Goal: Information Seeking & Learning: Learn about a topic

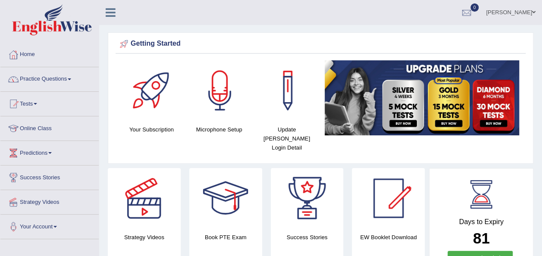
click at [71, 79] on span at bounding box center [69, 79] width 3 height 2
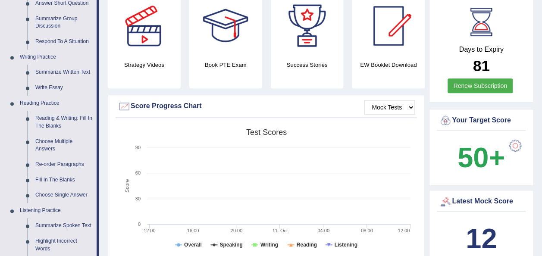
scroll to position [190, 0]
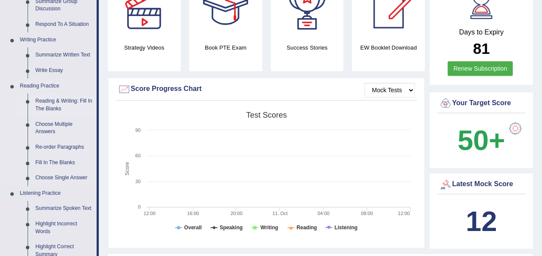
click at [65, 100] on link "Reading & Writing: Fill In The Blanks" at bounding box center [63, 105] width 65 height 23
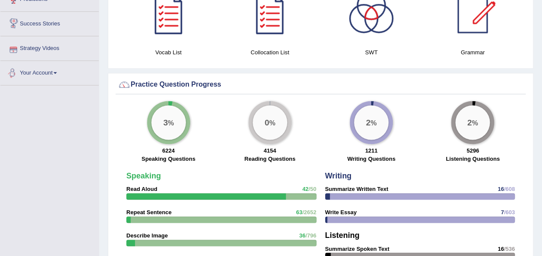
scroll to position [508, 0]
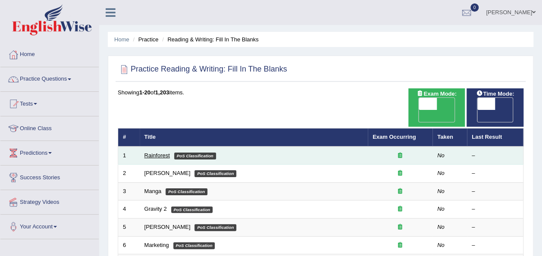
click at [149, 152] on link "Rainforest" at bounding box center [156, 155] width 25 height 6
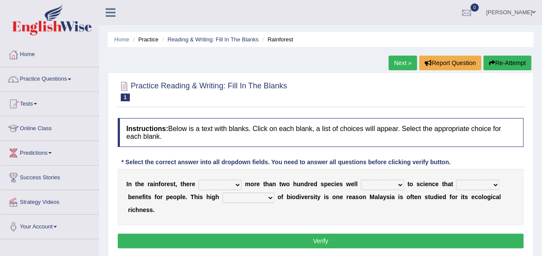
click at [234, 186] on select "have can be has is" at bounding box center [219, 185] width 43 height 10
click at [198, 180] on select "have can be has is" at bounding box center [219, 185] width 43 height 10
click at [388, 182] on select "knowing known knew know" at bounding box center [382, 185] width 43 height 10
click at [234, 187] on select "have can be has is" at bounding box center [219, 185] width 43 height 10
click at [234, 186] on select "have can be has is" at bounding box center [219, 185] width 43 height 10
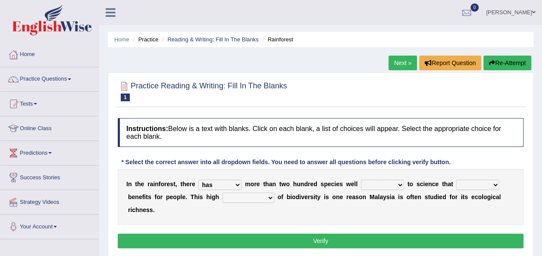
click at [231, 183] on select "have can be has is" at bounding box center [219, 185] width 43 height 10
select select "is"
click at [198, 180] on select "have can be has is" at bounding box center [219, 185] width 43 height 10
click at [205, 241] on div "Practice Reading & Writing: Fill In The Blanks 1 Rainforest Instructions: Below…" at bounding box center [320, 165] width 425 height 187
click at [384, 184] on select "knowing known knew know" at bounding box center [382, 185] width 43 height 10
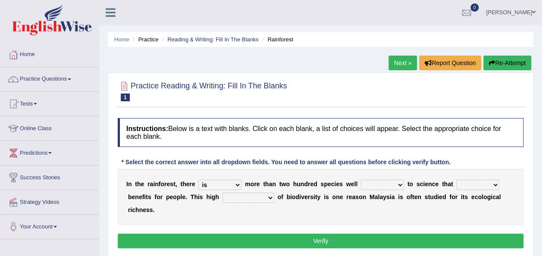
select select "knowing"
click at [361, 180] on select "knowing known knew know" at bounding box center [382, 185] width 43 height 10
click at [481, 185] on select "contain contained containing contains" at bounding box center [477, 185] width 43 height 10
select select "contained"
click at [456, 180] on select "contain contained containing contains" at bounding box center [477, 185] width 43 height 10
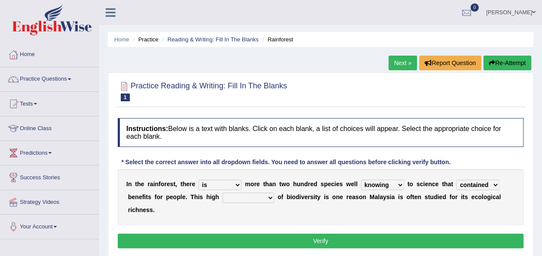
click at [237, 200] on select "condensation conjunction continuity complexity" at bounding box center [248, 198] width 52 height 10
select select "condensation"
click at [222, 193] on select "condensation conjunction continuity complexity" at bounding box center [248, 198] width 52 height 10
click at [226, 234] on button "Verify" at bounding box center [320, 241] width 405 height 15
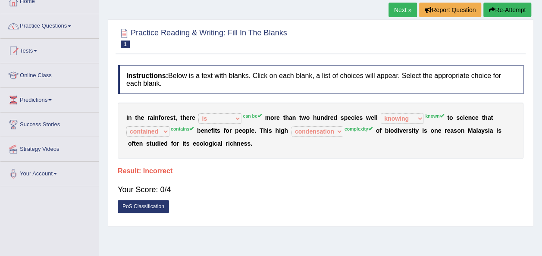
scroll to position [52, 0]
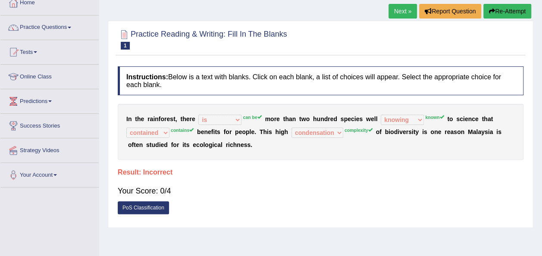
click at [402, 11] on link "Next »" at bounding box center [402, 11] width 28 height 15
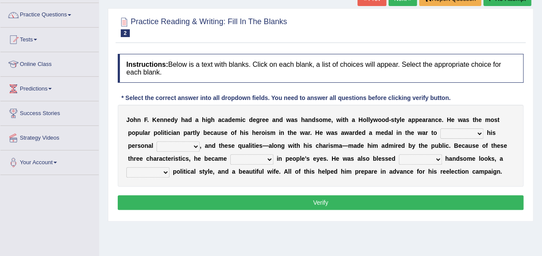
scroll to position [86, 0]
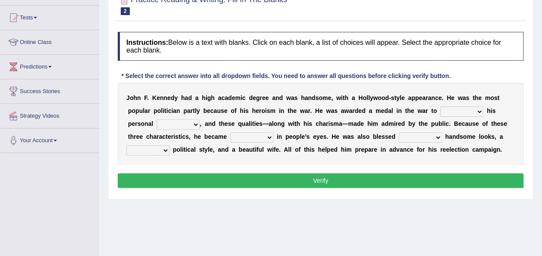
click at [440, 111] on select "prove show evidence upthrow" at bounding box center [461, 111] width 43 height 10
select select "prove"
click at [440, 106] on select "prove show evidence upthrow" at bounding box center [461, 111] width 43 height 10
click at [163, 122] on select "passion courage charm liking" at bounding box center [177, 124] width 43 height 10
select select "courage"
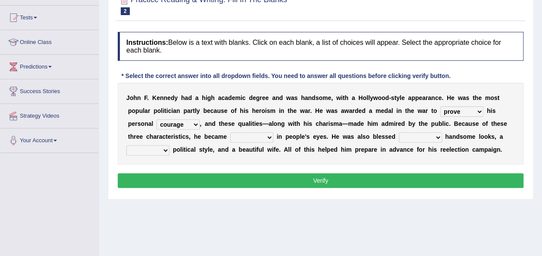
click at [156, 119] on select "passion courage charm liking" at bounding box center [177, 124] width 43 height 10
click at [243, 137] on select "iconic ironic identical impotent" at bounding box center [251, 137] width 43 height 10
select select "iconic"
click at [230, 132] on select "iconic ironic identical impotent" at bounding box center [251, 137] width 43 height 10
click at [404, 136] on select "with in upon to" at bounding box center [420, 137] width 43 height 10
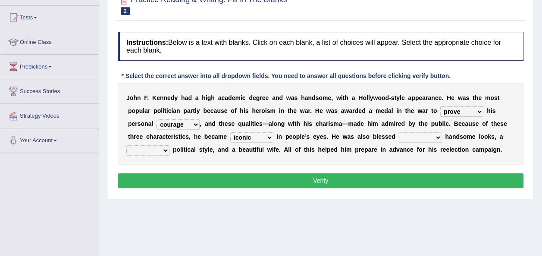
select select "with"
click at [399, 132] on select "with in upon to" at bounding box center [420, 137] width 43 height 10
click at [169, 145] on select "mending mends mended mend" at bounding box center [147, 150] width 43 height 10
select select "mended"
click at [169, 145] on select "mending mends mended mend" at bounding box center [147, 150] width 43 height 10
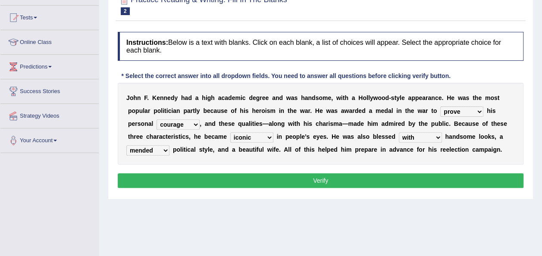
click at [169, 145] on select "mending mends mended mend" at bounding box center [147, 150] width 43 height 10
click at [313, 180] on button "Verify" at bounding box center [320, 180] width 405 height 15
click at [314, 180] on div "Home Practice Reading & Writing: Fill In The Blanks Kennedy « Prev Next » Repor…" at bounding box center [320, 129] width 443 height 431
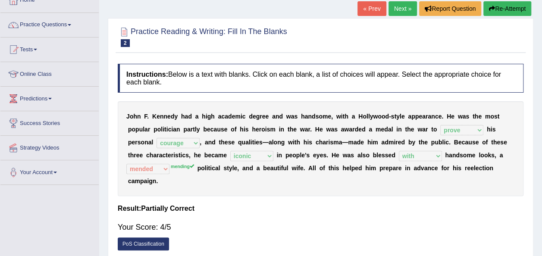
scroll to position [43, 0]
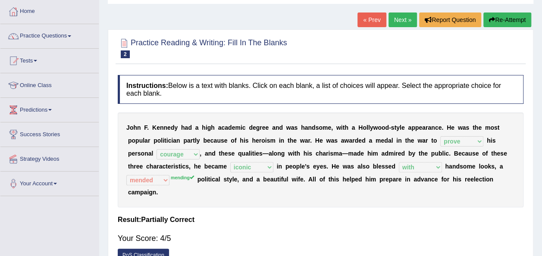
click at [396, 22] on link "Next »" at bounding box center [402, 19] width 28 height 15
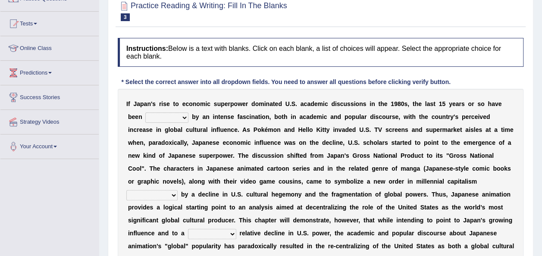
scroll to position [70, 0]
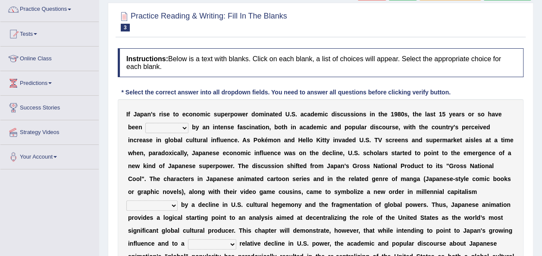
click at [166, 127] on select "marked dedicated made inspired" at bounding box center [166, 128] width 43 height 10
select select "inspired"
click at [145, 123] on select "marked dedicated made inspired" at bounding box center [166, 128] width 43 height 10
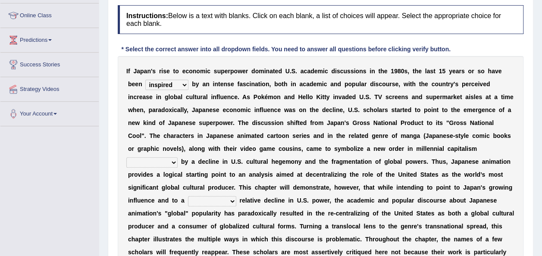
click at [178, 157] on select "pocessed characterized opposed tangled" at bounding box center [151, 162] width 51 height 10
select select "opposed"
click at [178, 157] on select "pocessed characterized opposed tangled" at bounding box center [151, 162] width 51 height 10
click at [236, 196] on select "concomitant discrete proportional legitimate" at bounding box center [212, 201] width 48 height 10
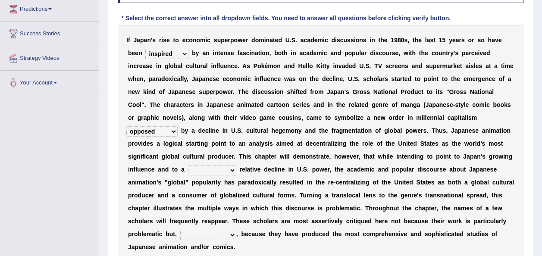
scroll to position [156, 0]
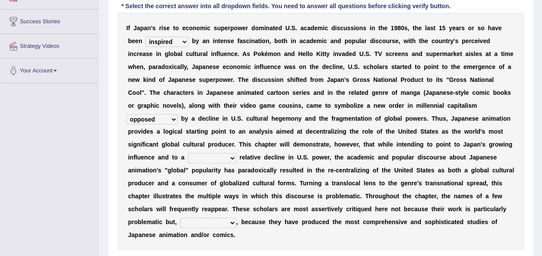
click at [236, 153] on select "concomitant discrete proportional legitimate" at bounding box center [212, 158] width 48 height 10
select select "legitimate"
click at [236, 153] on select "concomitant discrete proportional legitimate" at bounding box center [212, 158] width 48 height 10
click at [306, 206] on b "s" at bounding box center [303, 209] width 3 height 7
click at [236, 218] on select "however on the contrary in addition on the whole" at bounding box center [208, 223] width 56 height 10
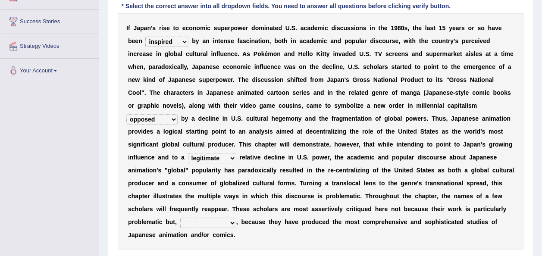
select select "on the contrary"
click at [234, 218] on select "however on the contrary in addition on the whole" at bounding box center [208, 223] width 56 height 10
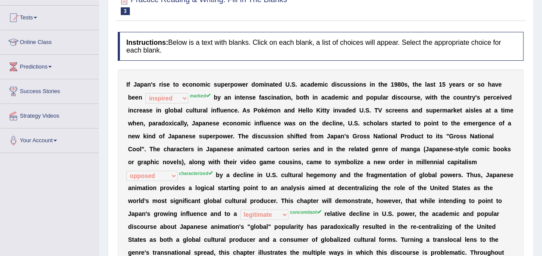
scroll to position [0, 0]
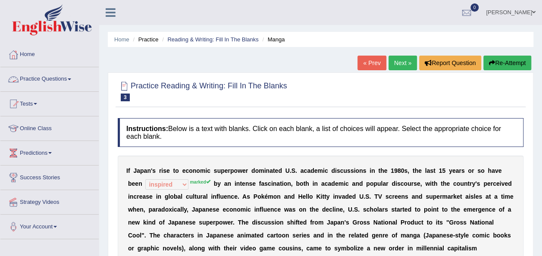
click at [73, 80] on link "Practice Questions" at bounding box center [49, 78] width 98 height 22
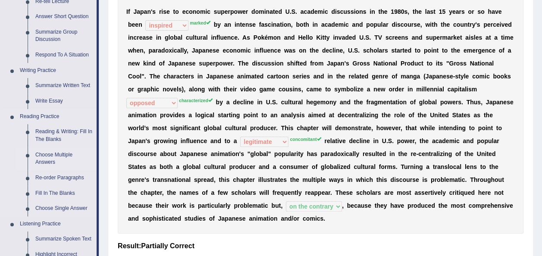
scroll to position [172, 0]
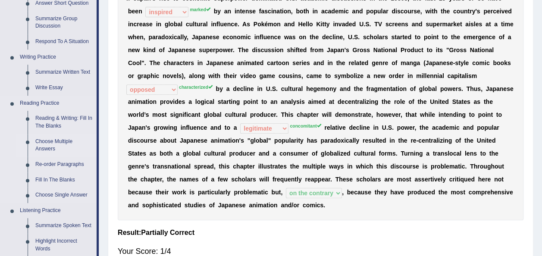
click at [50, 141] on link "Choose Multiple Answers" at bounding box center [63, 145] width 65 height 23
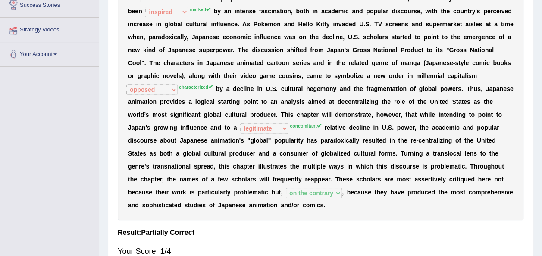
scroll to position [179, 0]
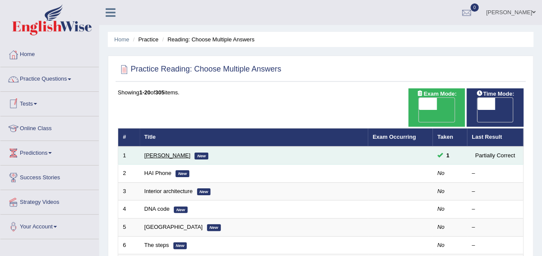
click at [159, 152] on link "[PERSON_NAME]" at bounding box center [167, 155] width 46 height 6
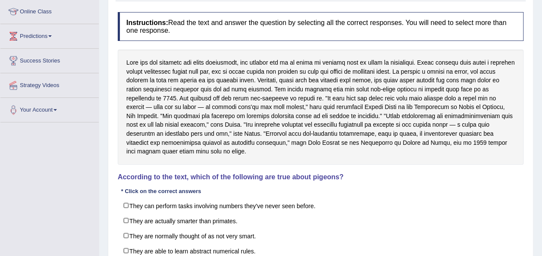
scroll to position [129, 0]
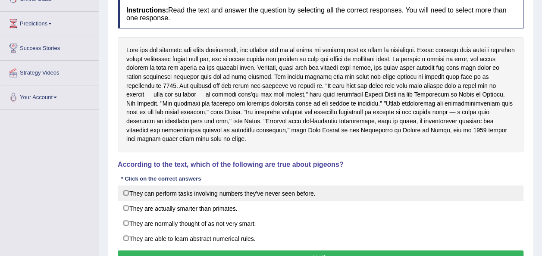
click at [159, 191] on label "They can perform tasks involving numbers they've never seen before." at bounding box center [320, 193] width 405 height 16
checkbox input "true"
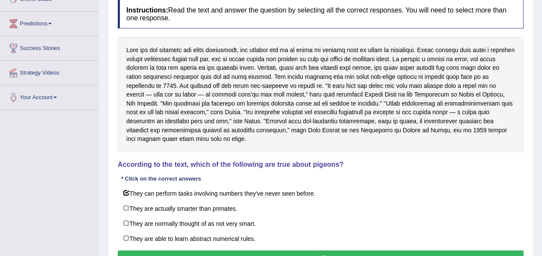
click at [262, 254] on button "Verify" at bounding box center [320, 257] width 405 height 15
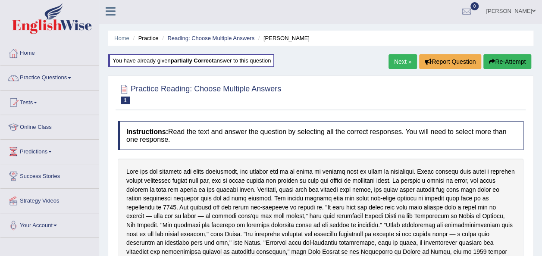
scroll to position [0, 0]
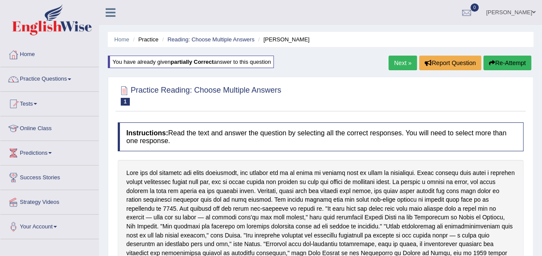
click at [395, 65] on link "Next »" at bounding box center [402, 63] width 28 height 15
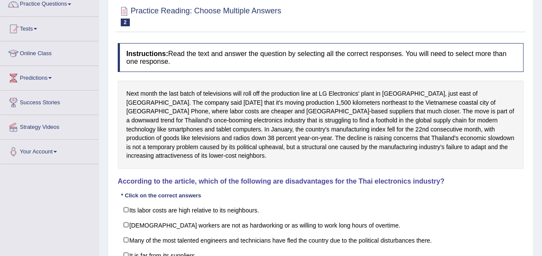
scroll to position [86, 0]
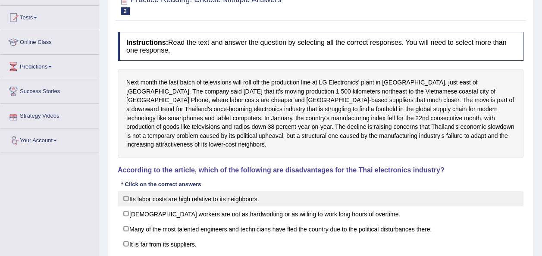
click at [128, 191] on label "Its labor costs are high relative to its neighbours." at bounding box center [320, 199] width 405 height 16
checkbox input "true"
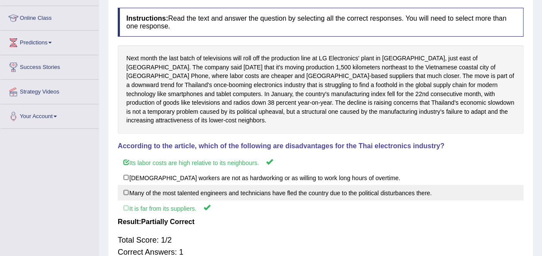
scroll to position [0, 0]
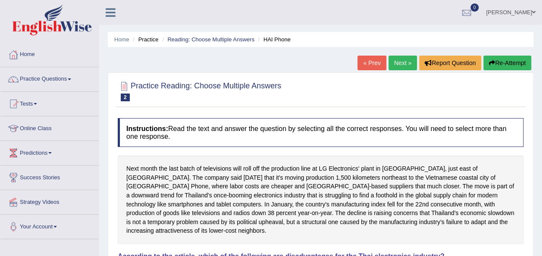
click at [400, 60] on link "Next »" at bounding box center [402, 63] width 28 height 15
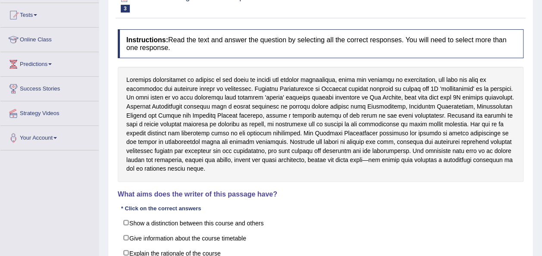
scroll to position [129, 0]
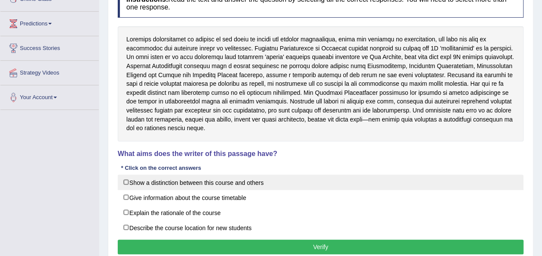
click at [128, 175] on label "Show a distinction between this course and others" at bounding box center [320, 183] width 405 height 16
checkbox input "true"
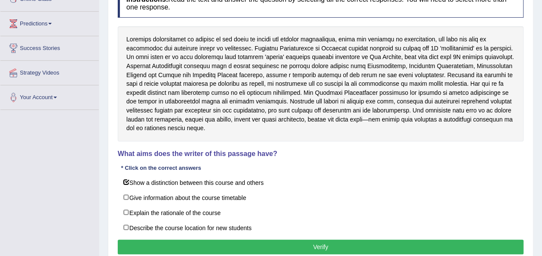
click at [276, 240] on button "Verify" at bounding box center [320, 247] width 405 height 15
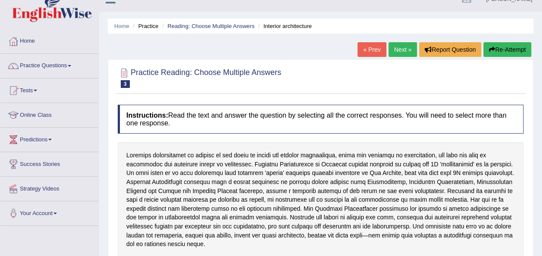
scroll to position [0, 0]
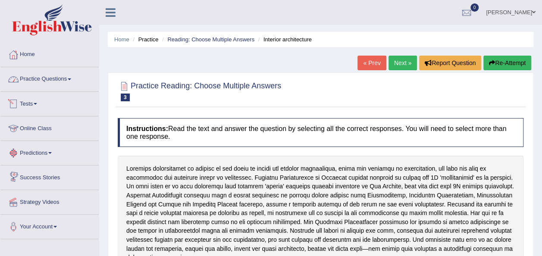
click at [74, 82] on link "Practice Questions" at bounding box center [49, 78] width 98 height 22
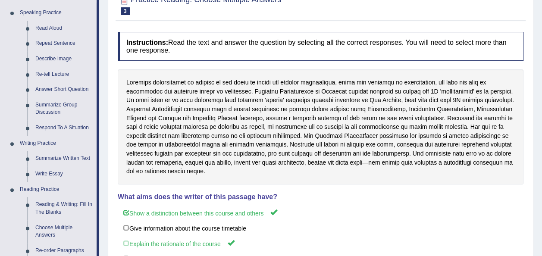
scroll to position [129, 0]
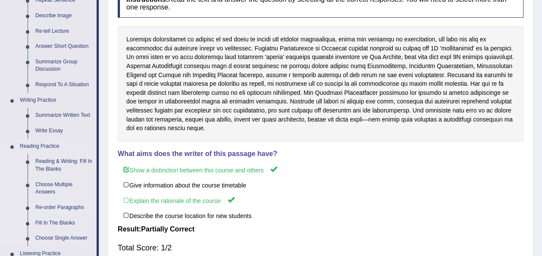
click at [67, 204] on link "Re-order Paragraphs" at bounding box center [63, 208] width 65 height 16
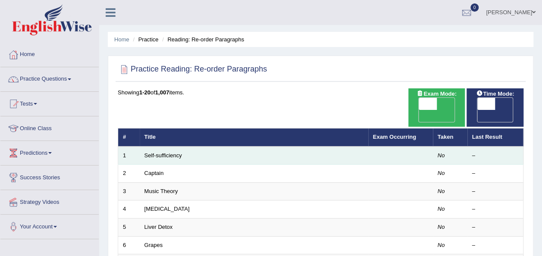
drag, startPoint x: 171, startPoint y: 144, endPoint x: 164, endPoint y: 147, distance: 7.8
click at [171, 152] on link "Self-sufficiency" at bounding box center [162, 155] width 37 height 6
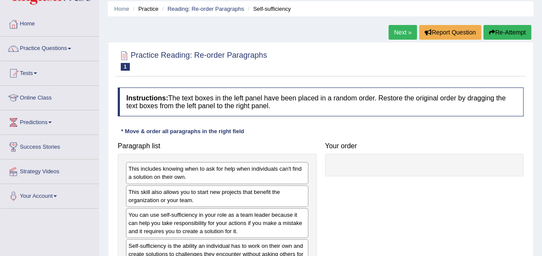
scroll to position [129, 0]
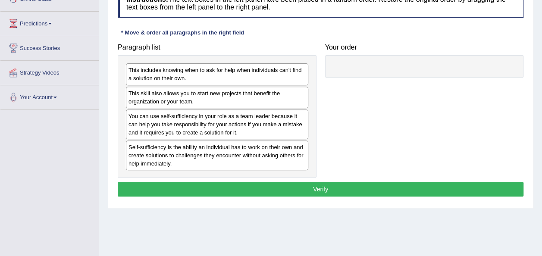
click at [187, 151] on div "Self-sufficiency is the ability an individual has to work on their own and crea…" at bounding box center [217, 155] width 182 height 30
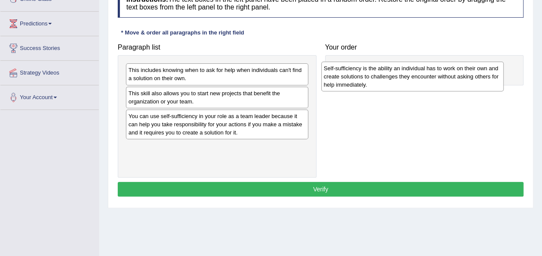
drag, startPoint x: 219, startPoint y: 152, endPoint x: 400, endPoint y: 72, distance: 197.8
click at [400, 72] on div "Self-sufficiency is the ability an individual has to work on their own and crea…" at bounding box center [412, 77] width 182 height 30
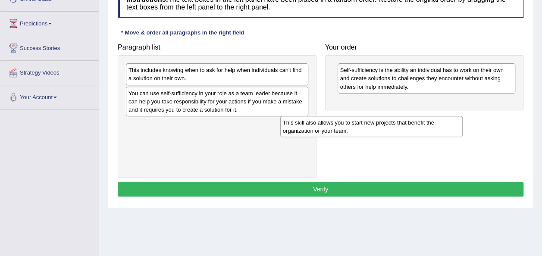
drag, startPoint x: 154, startPoint y: 95, endPoint x: 345, endPoint y: 129, distance: 194.0
click at [318, 126] on div "This skill also allows you to start new projects that benefit the organization …" at bounding box center [371, 127] width 182 height 22
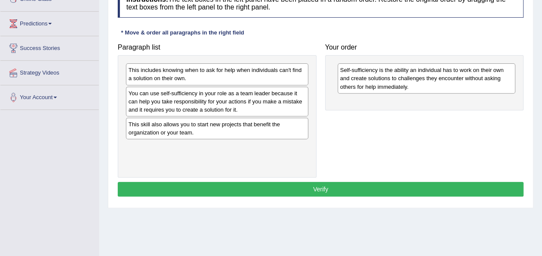
drag, startPoint x: 380, startPoint y: 127, endPoint x: 390, endPoint y: 117, distance: 13.7
click at [390, 117] on div "Paragraph list This includes knowing when to ask for help when individuals can'…" at bounding box center [320, 108] width 414 height 138
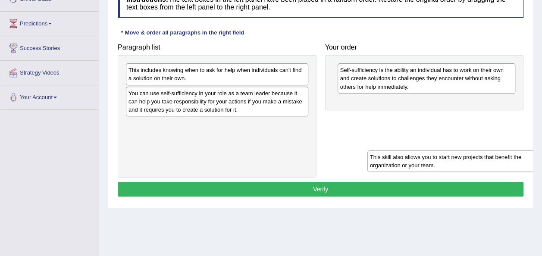
drag, startPoint x: 162, startPoint y: 127, endPoint x: 405, endPoint y: 157, distance: 244.4
click at [405, 157] on div "This skill also allows you to start new projects that benefit the organization …" at bounding box center [458, 161] width 182 height 22
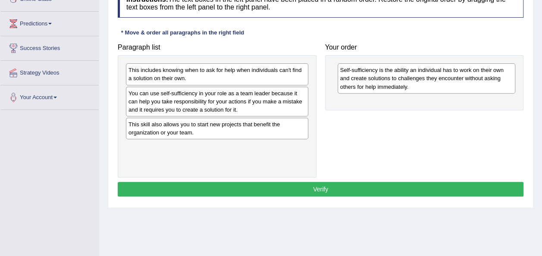
drag, startPoint x: 402, startPoint y: 137, endPoint x: 398, endPoint y: 127, distance: 11.3
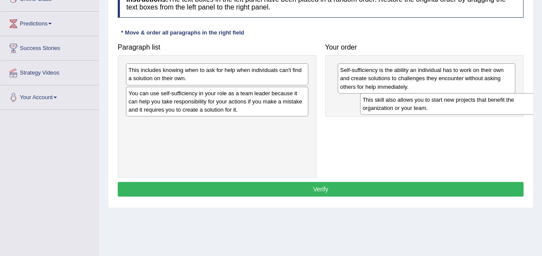
drag, startPoint x: 263, startPoint y: 127, endPoint x: 494, endPoint y: 103, distance: 232.2
click at [494, 103] on div "This skill also allows you to start new projects that benefit the organization …" at bounding box center [451, 104] width 182 height 22
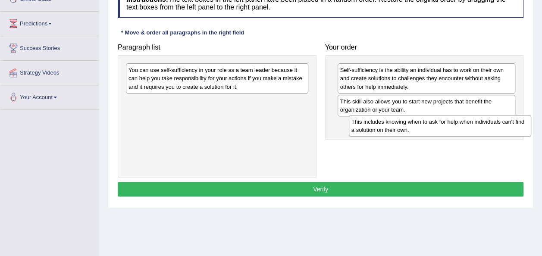
drag, startPoint x: 185, startPoint y: 69, endPoint x: 406, endPoint y: 120, distance: 226.5
click at [406, 120] on div "This includes knowing when to ask for help when individuals can't find a soluti…" at bounding box center [440, 126] width 182 height 22
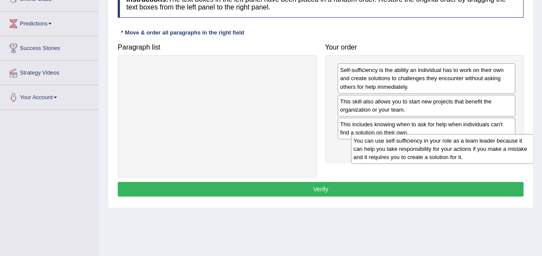
drag, startPoint x: 198, startPoint y: 76, endPoint x: 423, endPoint y: 147, distance: 235.8
click at [423, 147] on div "You can use self-sufficiency in your role as a team leader because it can help …" at bounding box center [442, 149] width 182 height 30
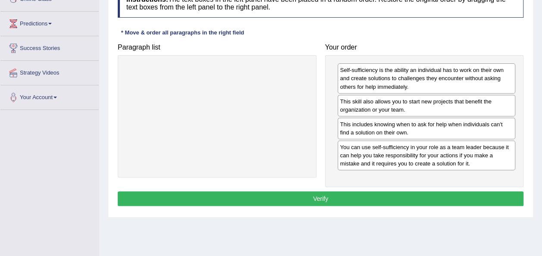
click at [296, 191] on button "Verify" at bounding box center [320, 198] width 405 height 15
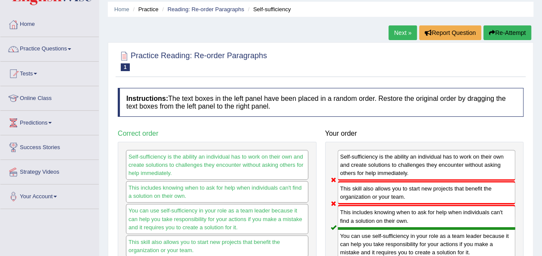
scroll to position [0, 0]
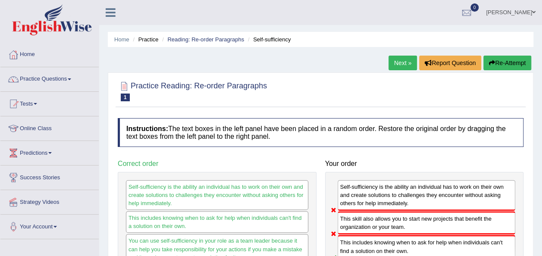
click at [392, 61] on link "Next »" at bounding box center [402, 63] width 28 height 15
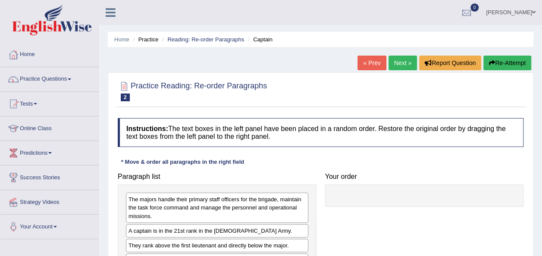
scroll to position [129, 0]
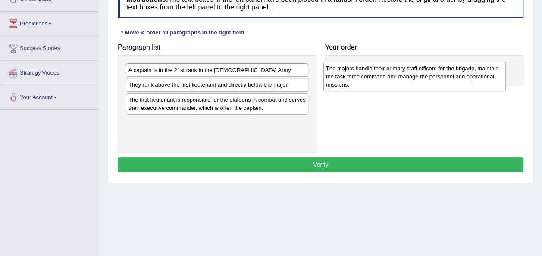
drag, startPoint x: 164, startPoint y: 75, endPoint x: 360, endPoint y: 70, distance: 196.5
click at [360, 70] on div "The majors handle their primary staff officers for the brigade, maintain the ta…" at bounding box center [414, 77] width 182 height 30
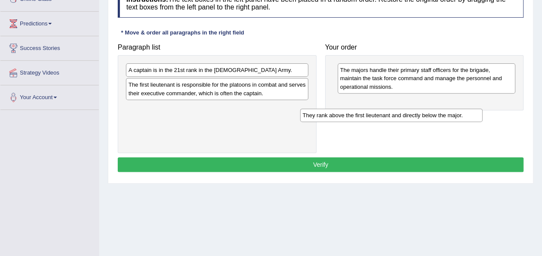
drag, startPoint x: 180, startPoint y: 85, endPoint x: 362, endPoint y: 115, distance: 184.3
click at [362, 115] on div "They rank above the first lieutenant and directly below the major." at bounding box center [391, 115] width 182 height 13
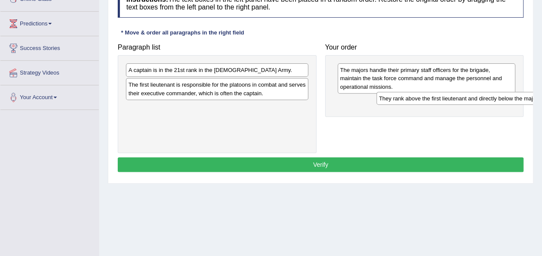
drag, startPoint x: 142, startPoint y: 109, endPoint x: 373, endPoint y: 100, distance: 231.6
click at [376, 100] on div "They rank above the first lieutenant and directly below the major." at bounding box center [467, 98] width 182 height 13
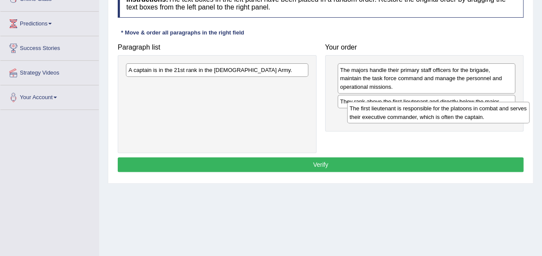
drag, startPoint x: 155, startPoint y: 87, endPoint x: 377, endPoint y: 117, distance: 224.0
click at [376, 112] on div "The first lieutenant is responsible for the platoons in combat and serves their…" at bounding box center [438, 113] width 182 height 22
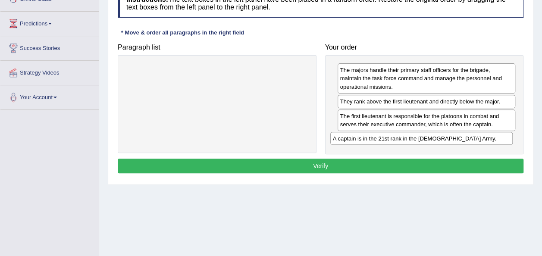
drag, startPoint x: 192, startPoint y: 70, endPoint x: 395, endPoint y: 135, distance: 212.7
click at [395, 135] on div "A captain is in the 21st rank in the US Army." at bounding box center [421, 138] width 182 height 13
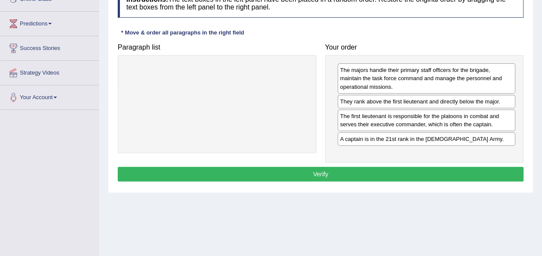
click at [320, 171] on button "Verify" at bounding box center [320, 174] width 405 height 15
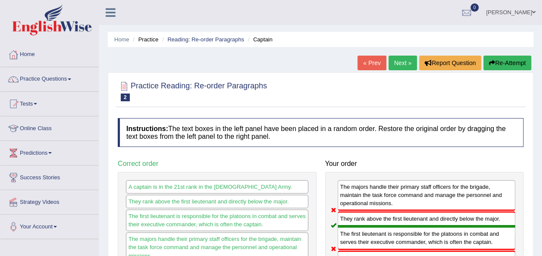
scroll to position [43, 0]
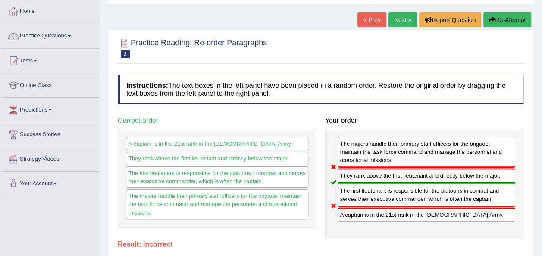
click at [401, 21] on link "Next »" at bounding box center [402, 19] width 28 height 15
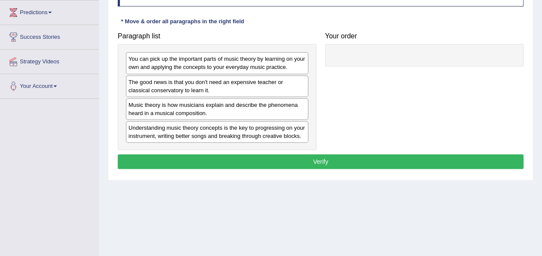
scroll to position [129, 0]
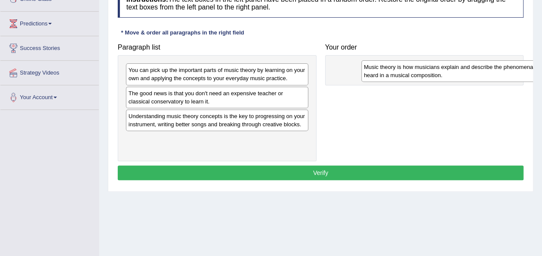
drag, startPoint x: 155, startPoint y: 122, endPoint x: 369, endPoint y: 69, distance: 220.7
click at [371, 68] on div "Music theory is how musicians explain and describe the phenomena heard in a mus…" at bounding box center [452, 71] width 182 height 22
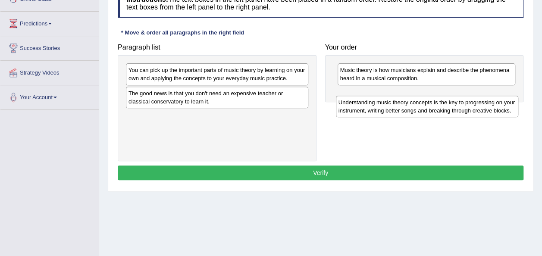
drag, startPoint x: 178, startPoint y: 121, endPoint x: 388, endPoint y: 108, distance: 210.2
click at [388, 108] on div "Understanding music theory concepts is the key to progressing on your instrumen…" at bounding box center [427, 107] width 182 height 22
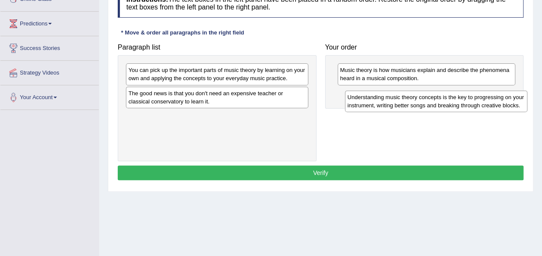
drag, startPoint x: 178, startPoint y: 123, endPoint x: 397, endPoint y: 104, distance: 219.7
click at [397, 104] on div "Understanding music theory concepts is the key to progressing on your instrumen…" at bounding box center [436, 101] width 182 height 22
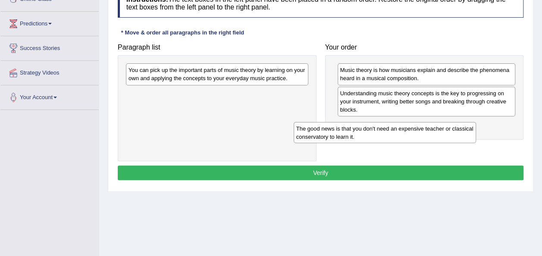
drag, startPoint x: 167, startPoint y: 97, endPoint x: 334, endPoint y: 134, distance: 171.2
click at [334, 134] on div "The good news is that you don't need an expensive teacher or classical conserva…" at bounding box center [384, 133] width 182 height 22
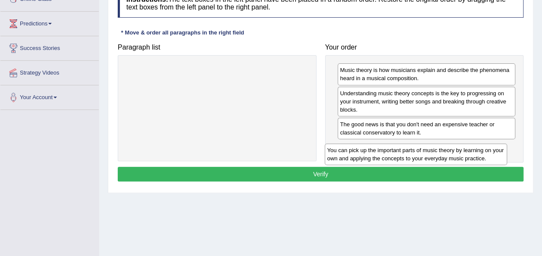
drag, startPoint x: 159, startPoint y: 74, endPoint x: 363, endPoint y: 152, distance: 218.2
click at [363, 153] on div "You can pick up the important parts of music theory by learning on your own and…" at bounding box center [415, 154] width 182 height 22
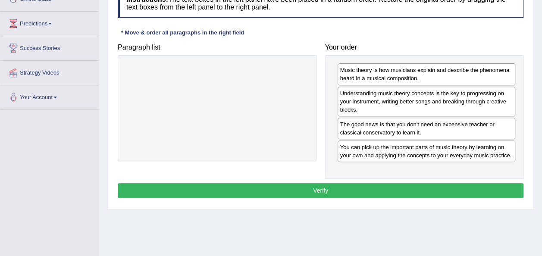
click at [315, 187] on button "Verify" at bounding box center [320, 190] width 405 height 15
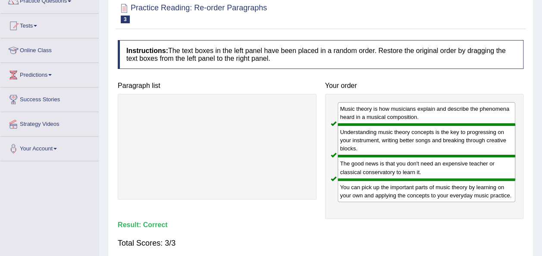
scroll to position [0, 0]
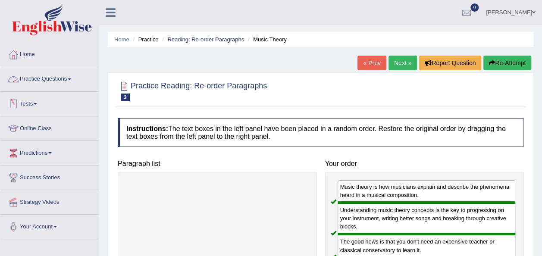
click at [76, 80] on link "Practice Questions" at bounding box center [49, 78] width 98 height 22
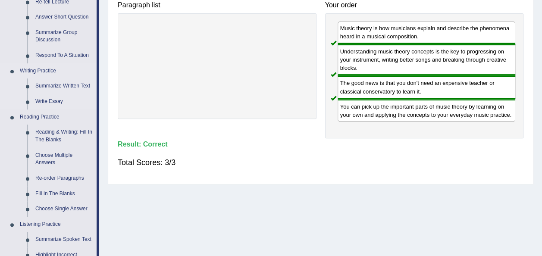
scroll to position [215, 0]
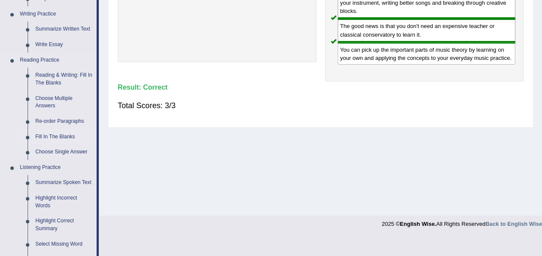
click at [61, 137] on link "Fill In The Blanks" at bounding box center [63, 137] width 65 height 16
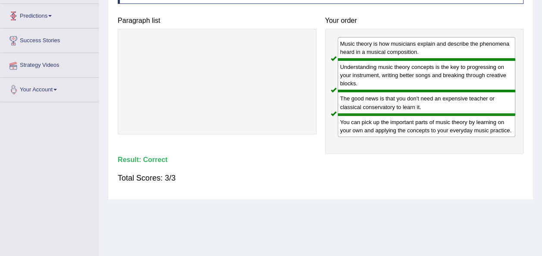
scroll to position [196, 0]
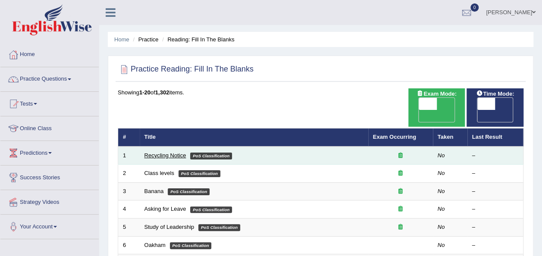
click at [159, 152] on link "Recycling Notice" at bounding box center [165, 155] width 42 height 6
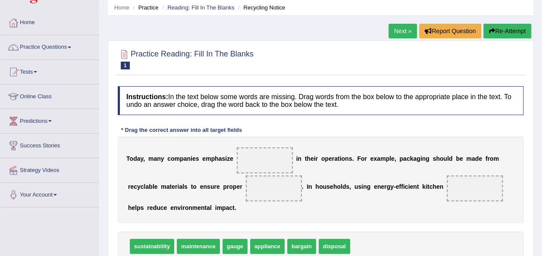
scroll to position [43, 0]
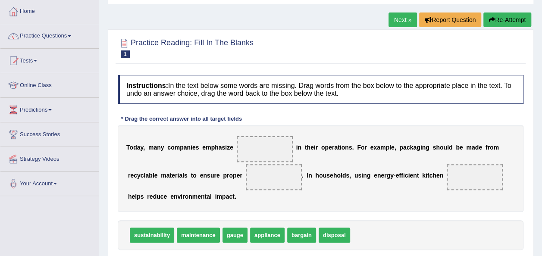
click at [140, 235] on span "sustainability" at bounding box center [152, 235] width 44 height 15
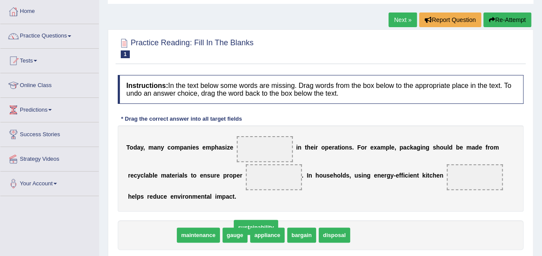
drag, startPoint x: 147, startPoint y: 237, endPoint x: 273, endPoint y: 208, distance: 129.2
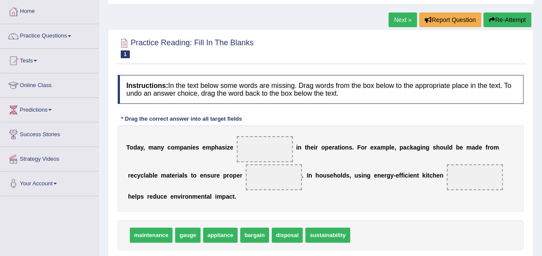
drag, startPoint x: 273, startPoint y: 208, endPoint x: 256, endPoint y: 180, distance: 32.9
click at [256, 180] on div "Instructions: In the text below some words are missing. Drag words from the box…" at bounding box center [320, 175] width 410 height 209
drag, startPoint x: 290, startPoint y: 231, endPoint x: 259, endPoint y: 178, distance: 61.4
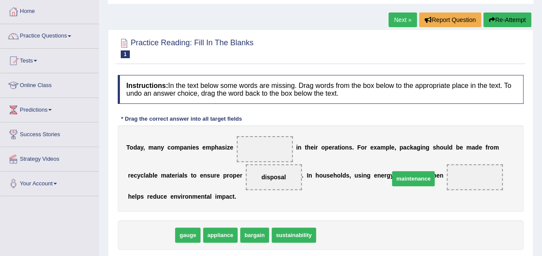
drag, startPoint x: 149, startPoint y: 235, endPoint x: 421, endPoint y: 174, distance: 278.3
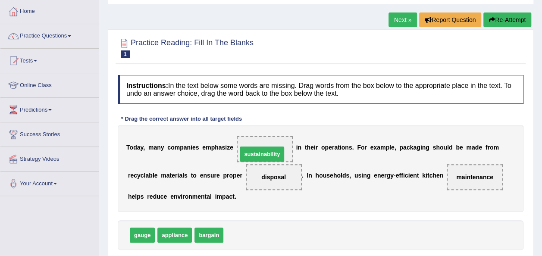
drag, startPoint x: 235, startPoint y: 238, endPoint x: 249, endPoint y: 157, distance: 82.2
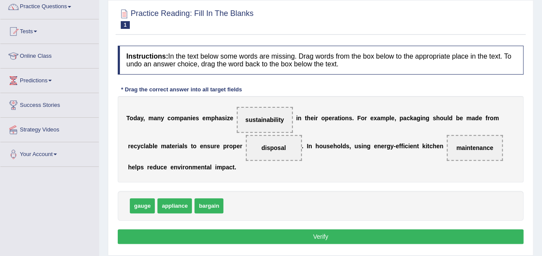
scroll to position [86, 0]
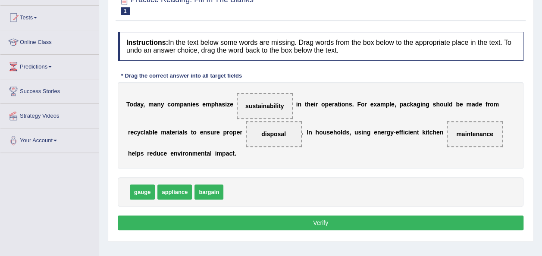
click at [321, 219] on button "Verify" at bounding box center [320, 222] width 405 height 15
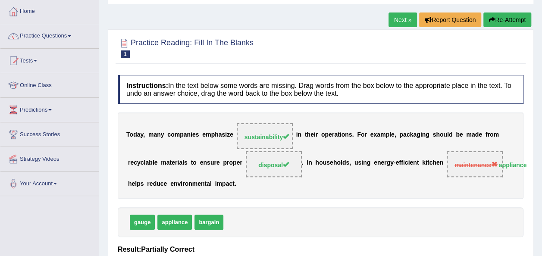
scroll to position [0, 0]
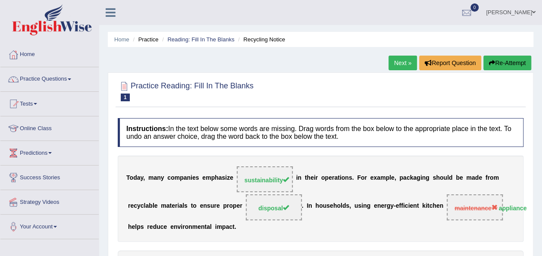
click at [402, 62] on link "Next »" at bounding box center [402, 63] width 28 height 15
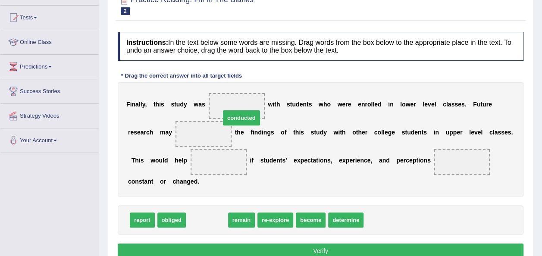
drag, startPoint x: 210, startPoint y: 207, endPoint x: 238, endPoint y: 111, distance: 99.7
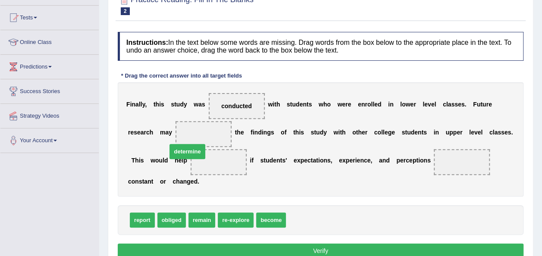
drag, startPoint x: 298, startPoint y: 204, endPoint x: 179, endPoint y: 136, distance: 137.3
